Goal: Find specific page/section: Find specific page/section

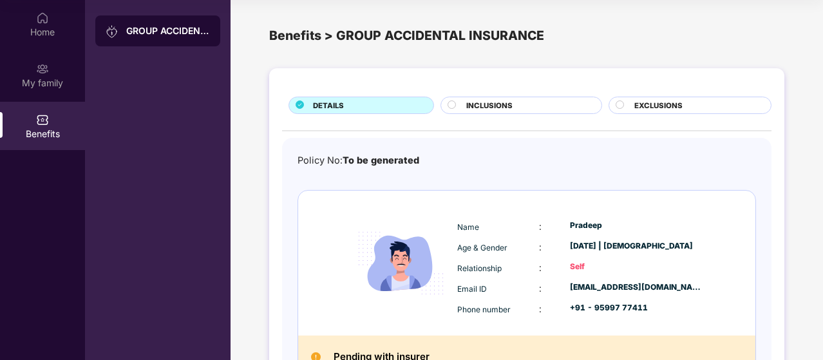
scroll to position [90, 0]
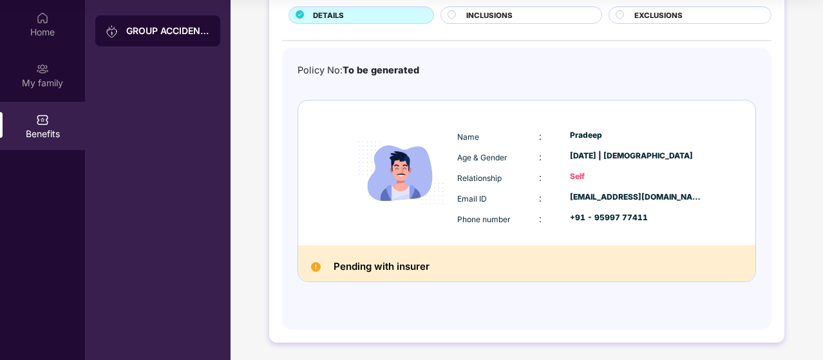
click at [488, 14] on span "INCLUSIONS" at bounding box center [489, 16] width 46 height 12
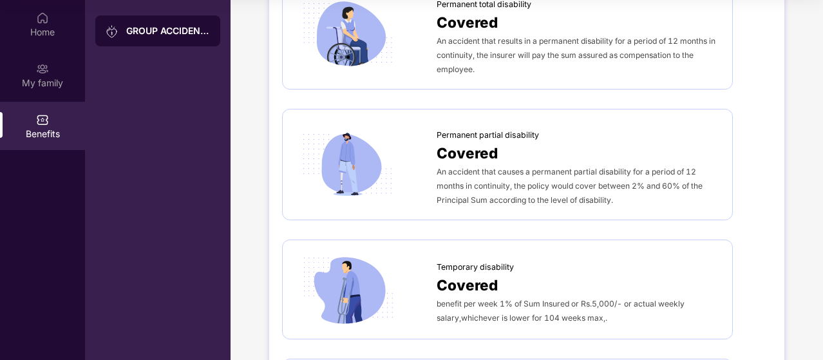
scroll to position [0, 0]
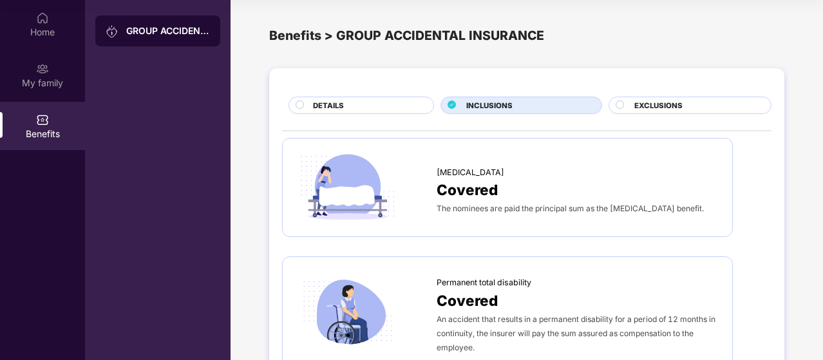
click at [623, 104] on div at bounding box center [621, 106] width 12 height 12
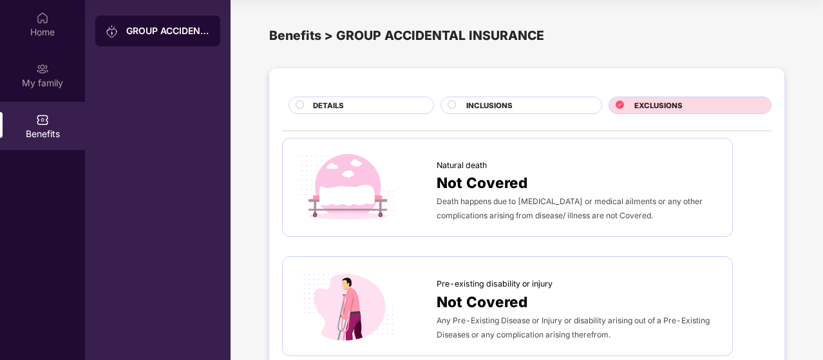
click at [149, 28] on div "GROUP ACCIDENTAL INSURANCE" at bounding box center [168, 30] width 84 height 13
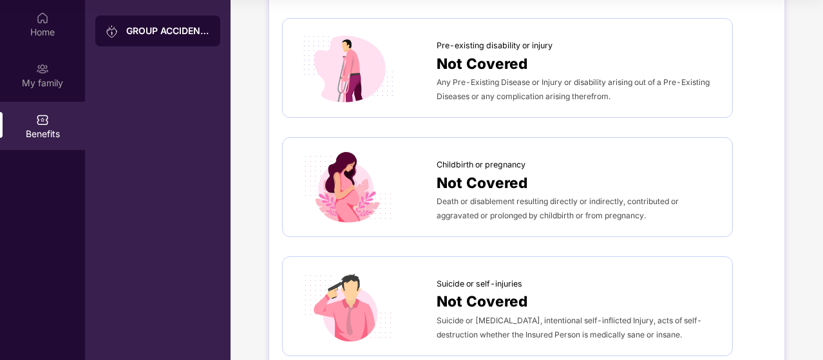
scroll to position [385, 0]
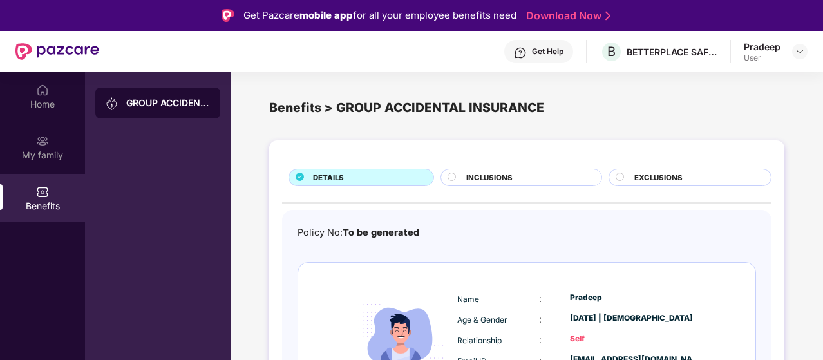
scroll to position [90, 0]
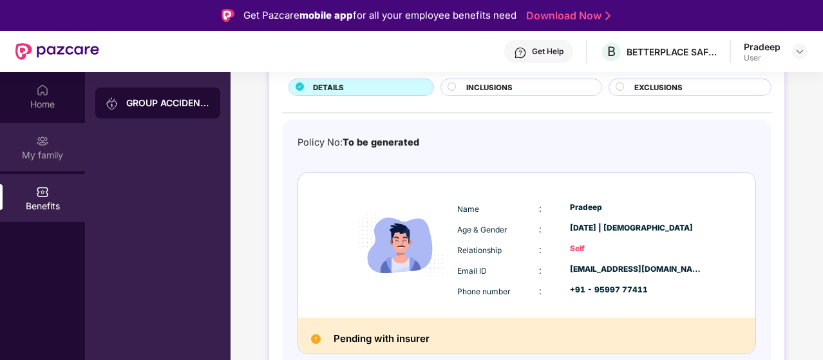
click at [48, 144] on img at bounding box center [42, 141] width 13 height 13
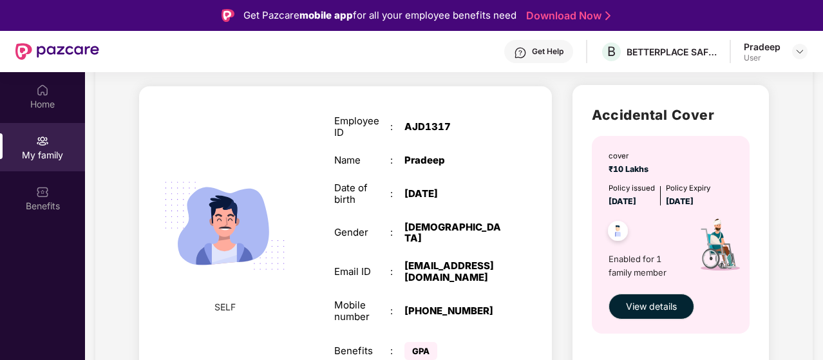
scroll to position [72, 0]
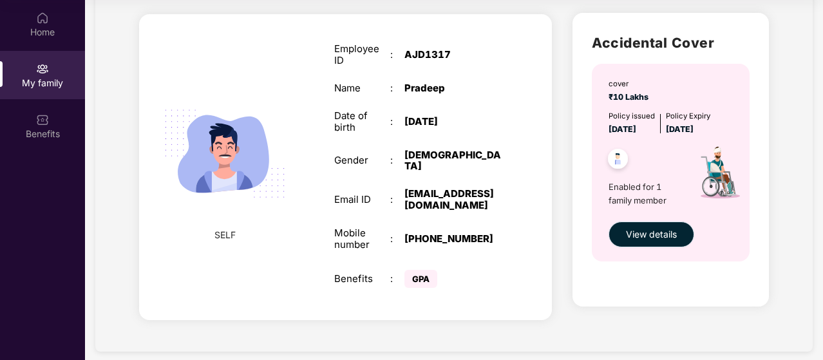
click at [655, 235] on span "View details" at bounding box center [651, 234] width 51 height 14
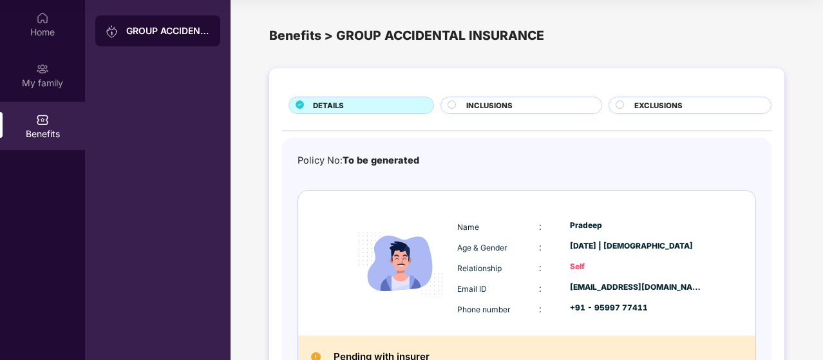
click at [452, 106] on circle at bounding box center [452, 104] width 8 height 8
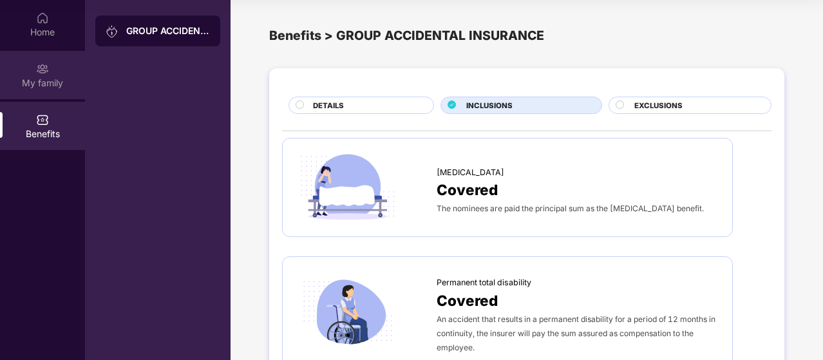
click at [48, 83] on div "My family" at bounding box center [42, 83] width 85 height 13
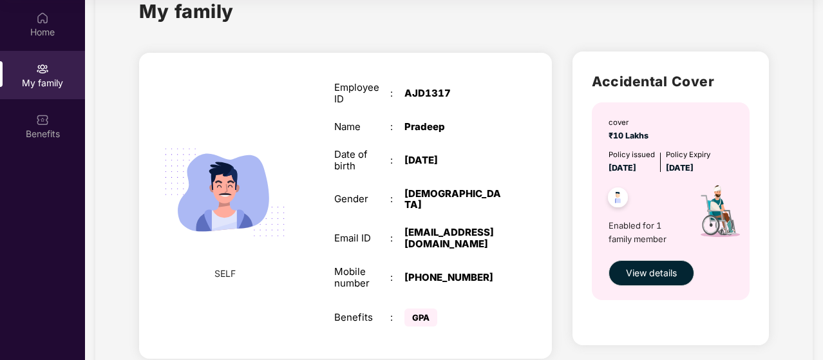
scroll to position [38, 0]
